Goal: Task Accomplishment & Management: Manage account settings

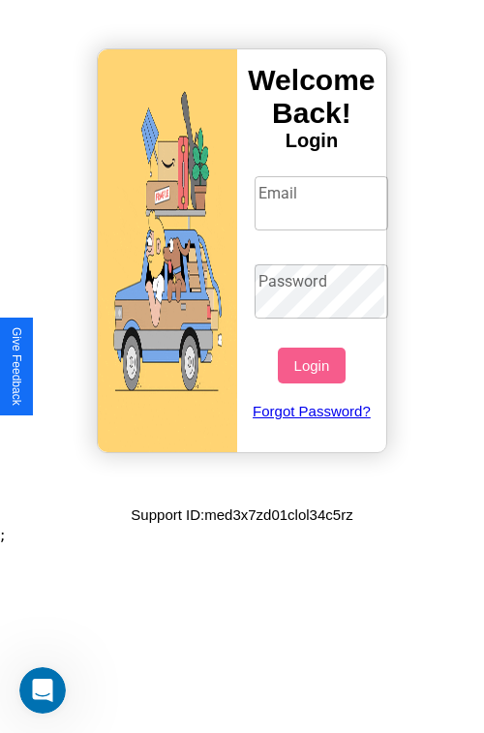
click at [324, 202] on input "Email" at bounding box center [322, 203] width 135 height 54
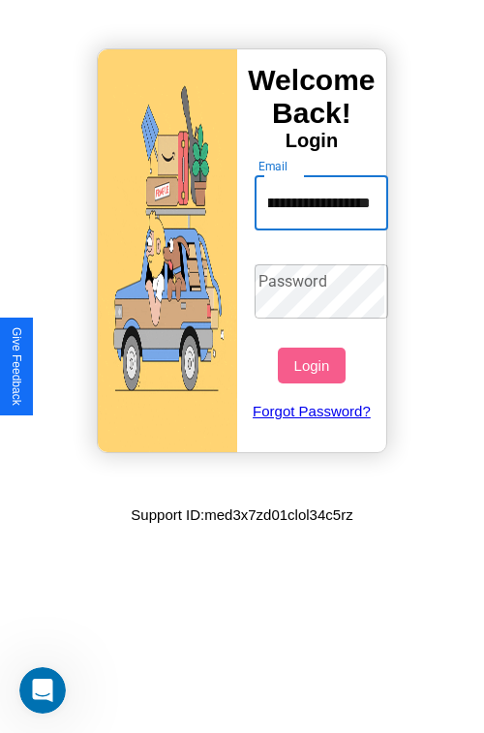
scroll to position [0, 106]
type input "**********"
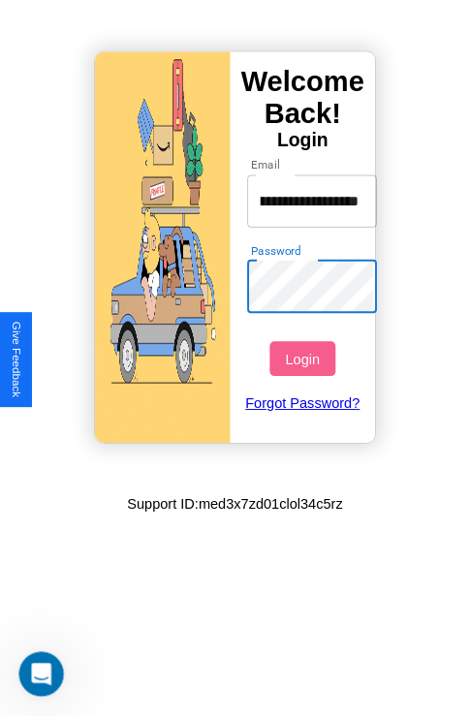
scroll to position [0, 0]
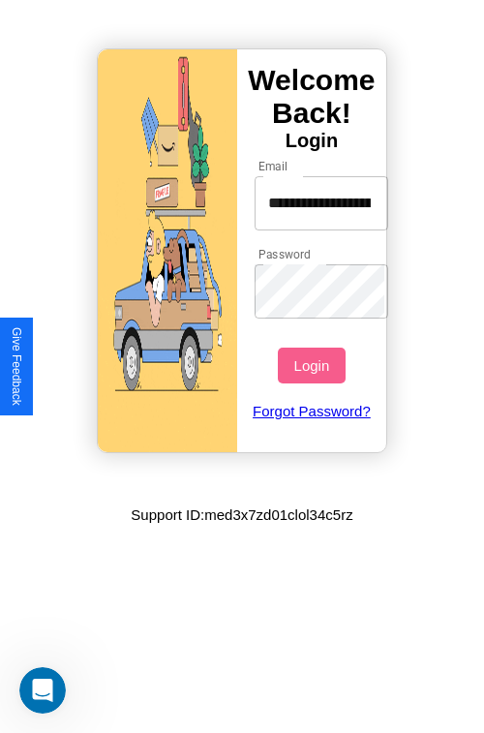
click at [314, 365] on button "Login" at bounding box center [311, 366] width 67 height 36
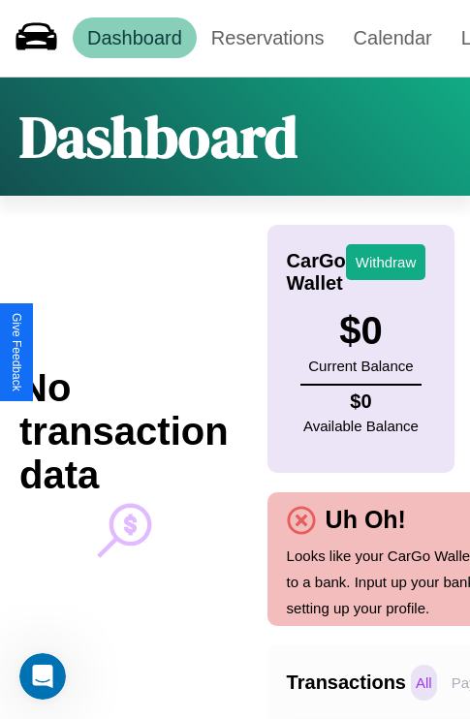
click at [423, 682] on p "All" at bounding box center [424, 682] width 26 height 36
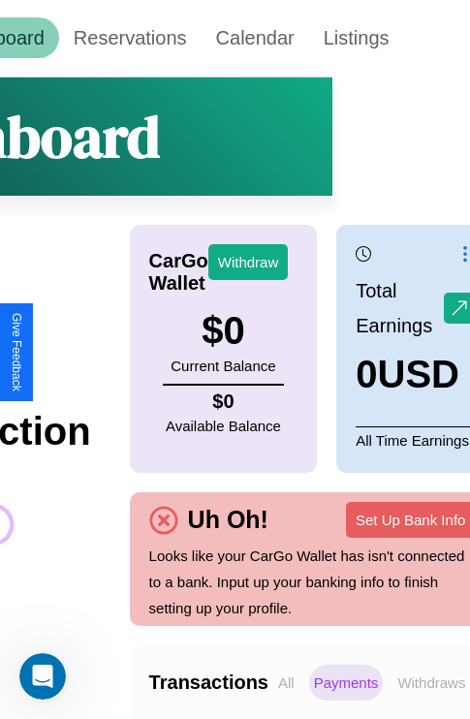
click at [431, 682] on p "Withdraws" at bounding box center [430, 682] width 77 height 36
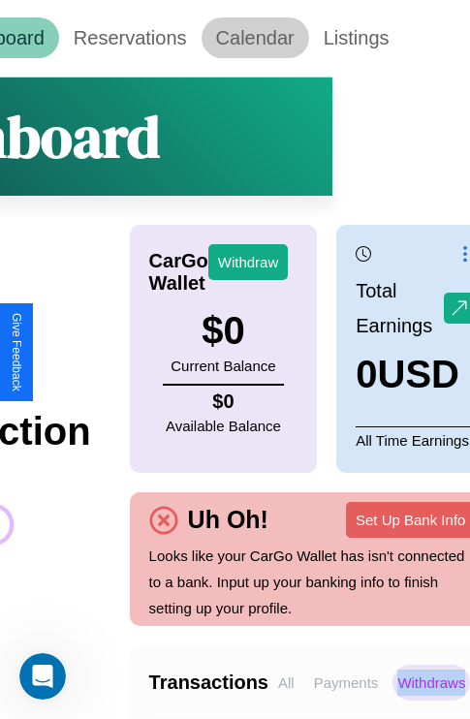
click at [255, 38] on link "Calendar" at bounding box center [255, 37] width 108 height 41
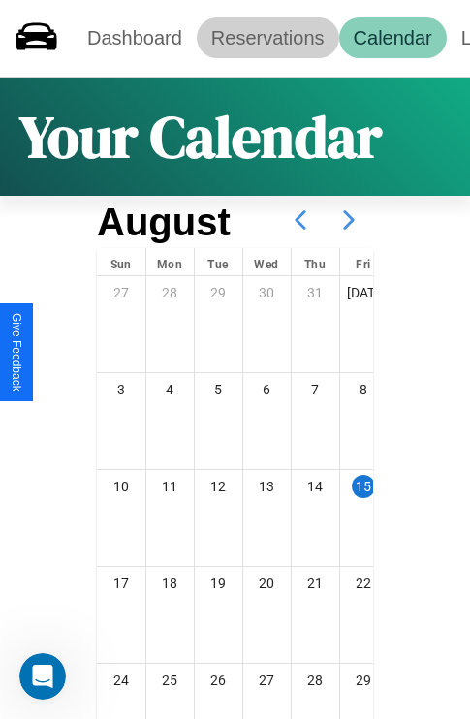
click at [267, 38] on link "Reservations" at bounding box center [268, 37] width 142 height 41
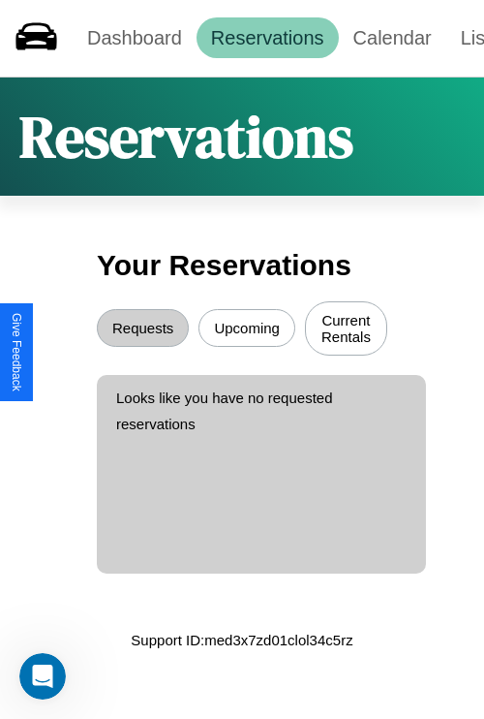
click at [247, 330] on button "Upcoming" at bounding box center [247, 328] width 97 height 38
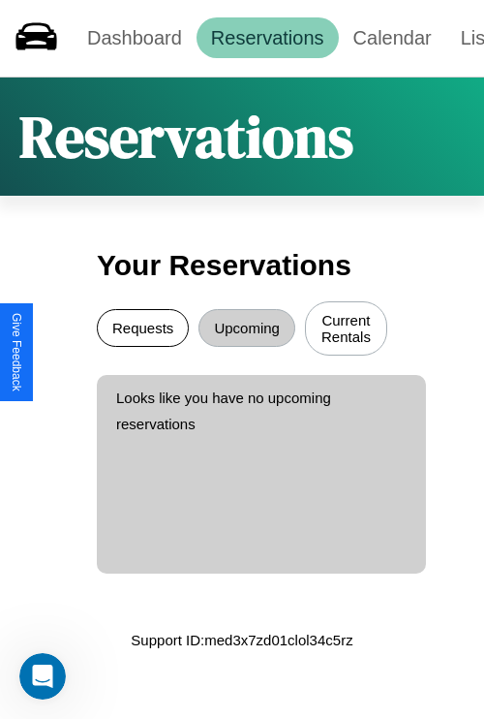
click at [142, 330] on button "Requests" at bounding box center [143, 328] width 92 height 38
